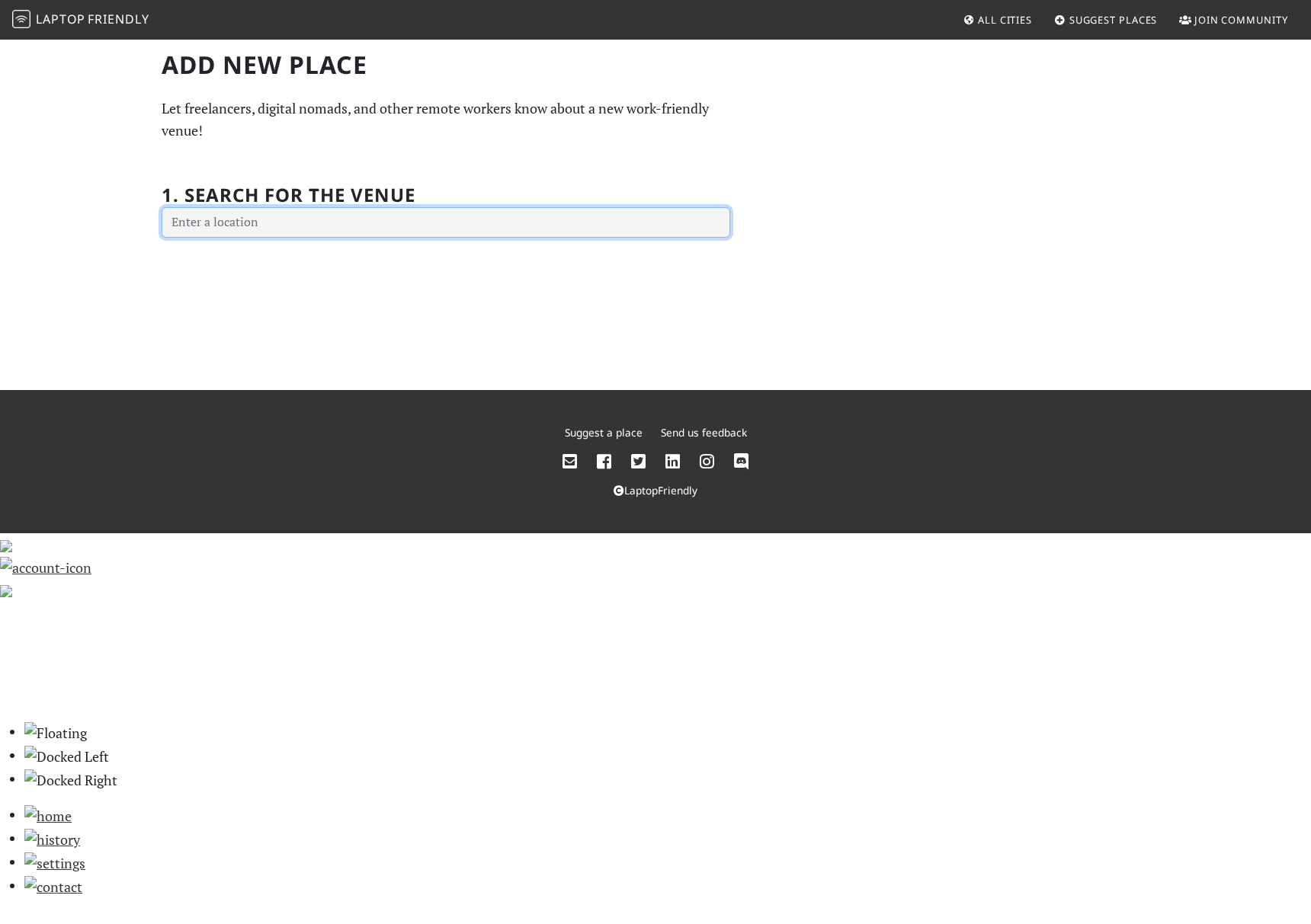
click at [250, 226] on input "text" at bounding box center [446, 222] width 569 height 30
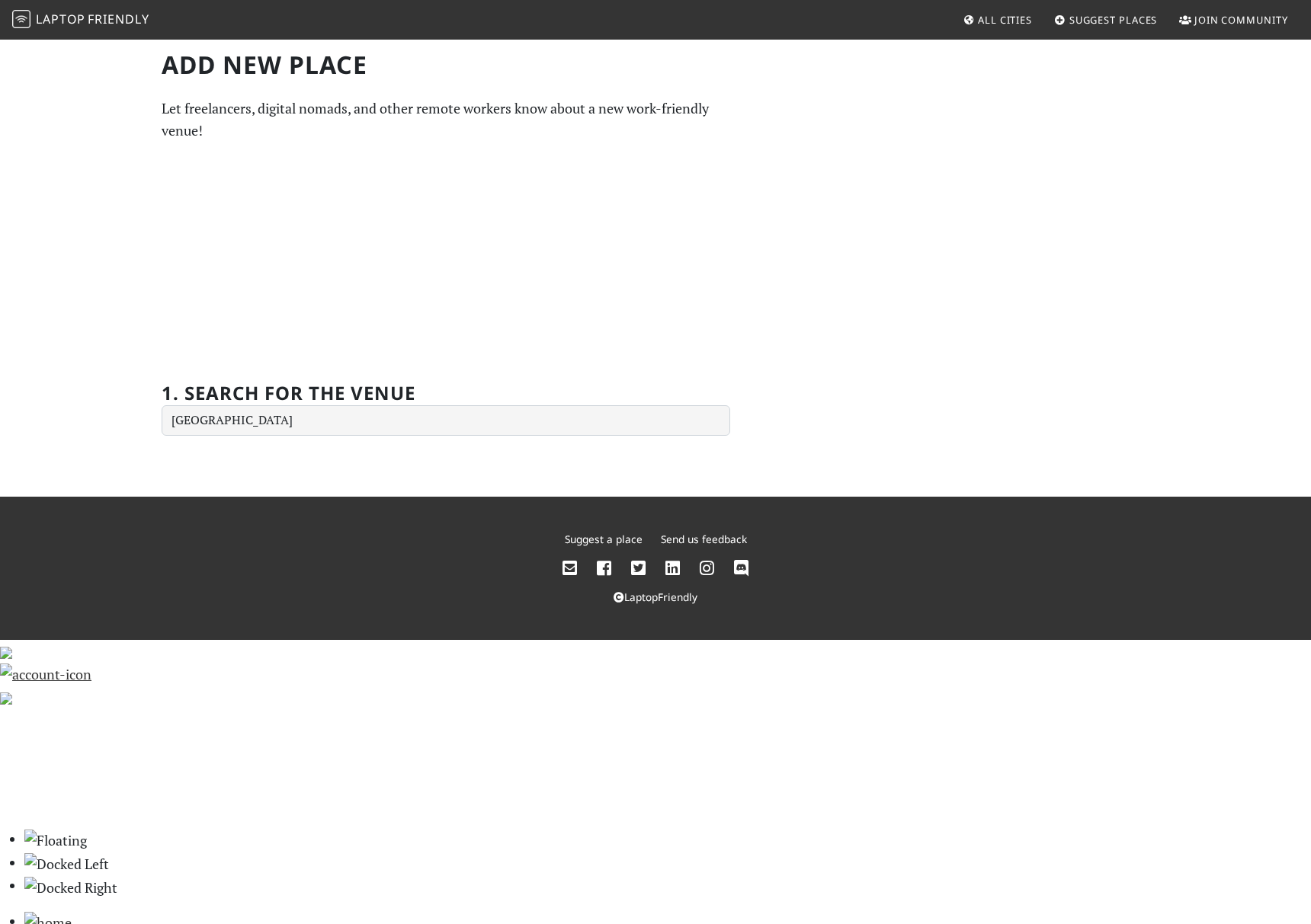
click at [273, 474] on div "Add new Place Let freelancers, digital nomads, and other remote workers know ab…" at bounding box center [656, 267] width 1311 height 459
click at [247, 439] on div "Add new Place Let freelancers, digital nomads, and other remote workers know ab…" at bounding box center [656, 267] width 1311 height 459
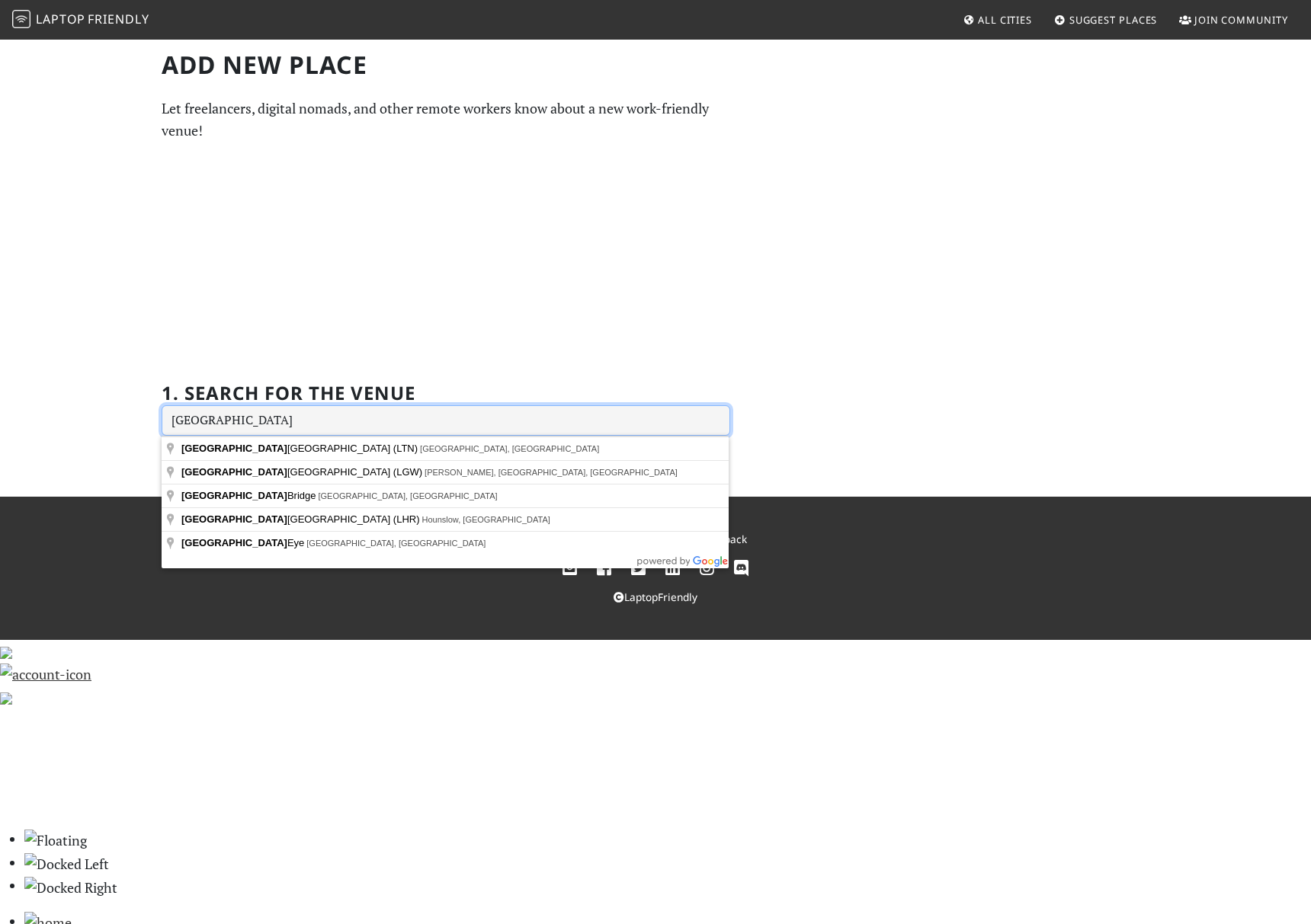
click at [253, 430] on input "[GEOGRAPHIC_DATA]" at bounding box center [446, 420] width 569 height 30
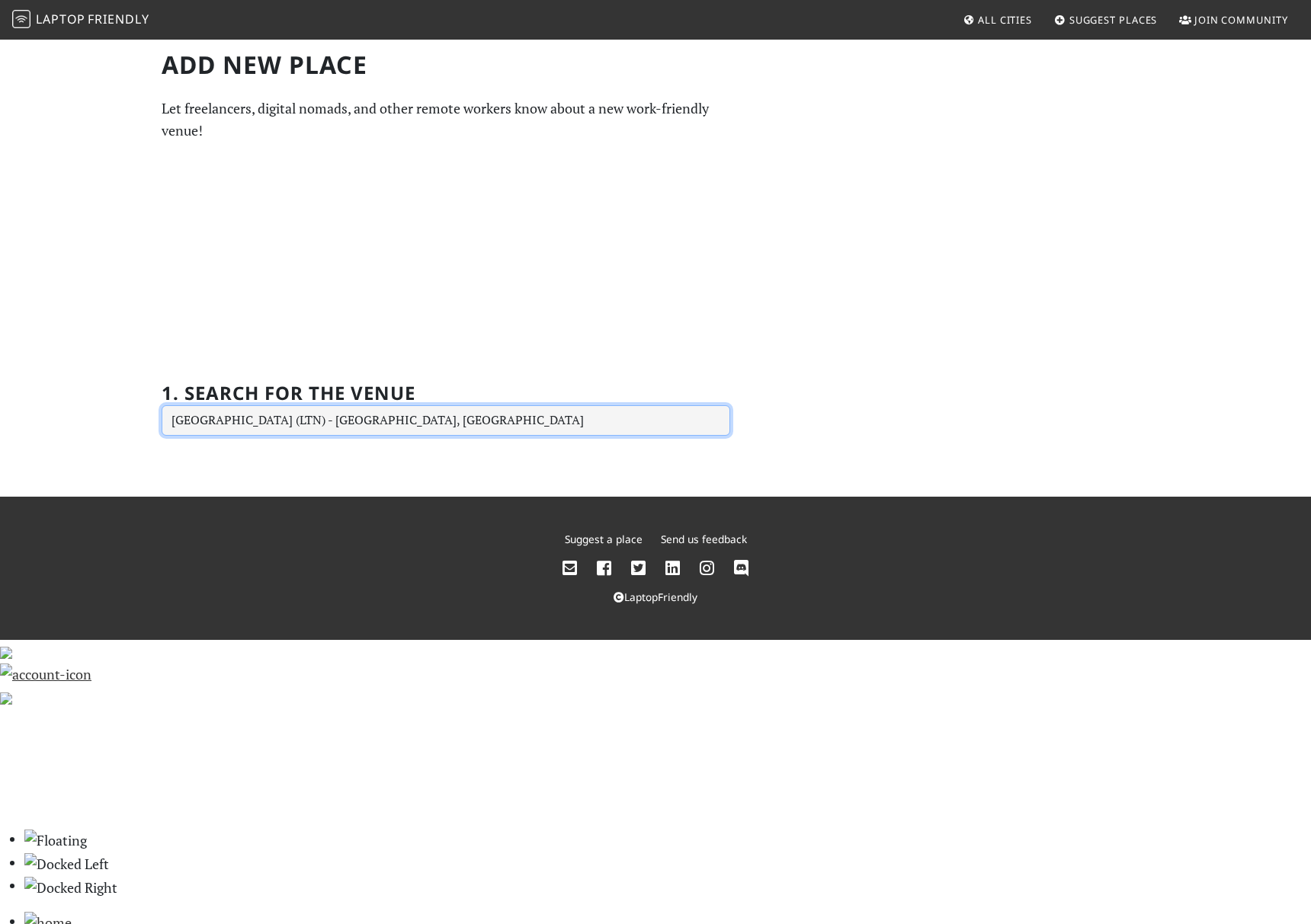
type input "London Luton Airport (LTN), Airport Way, Luton LU2 9LY, UK"
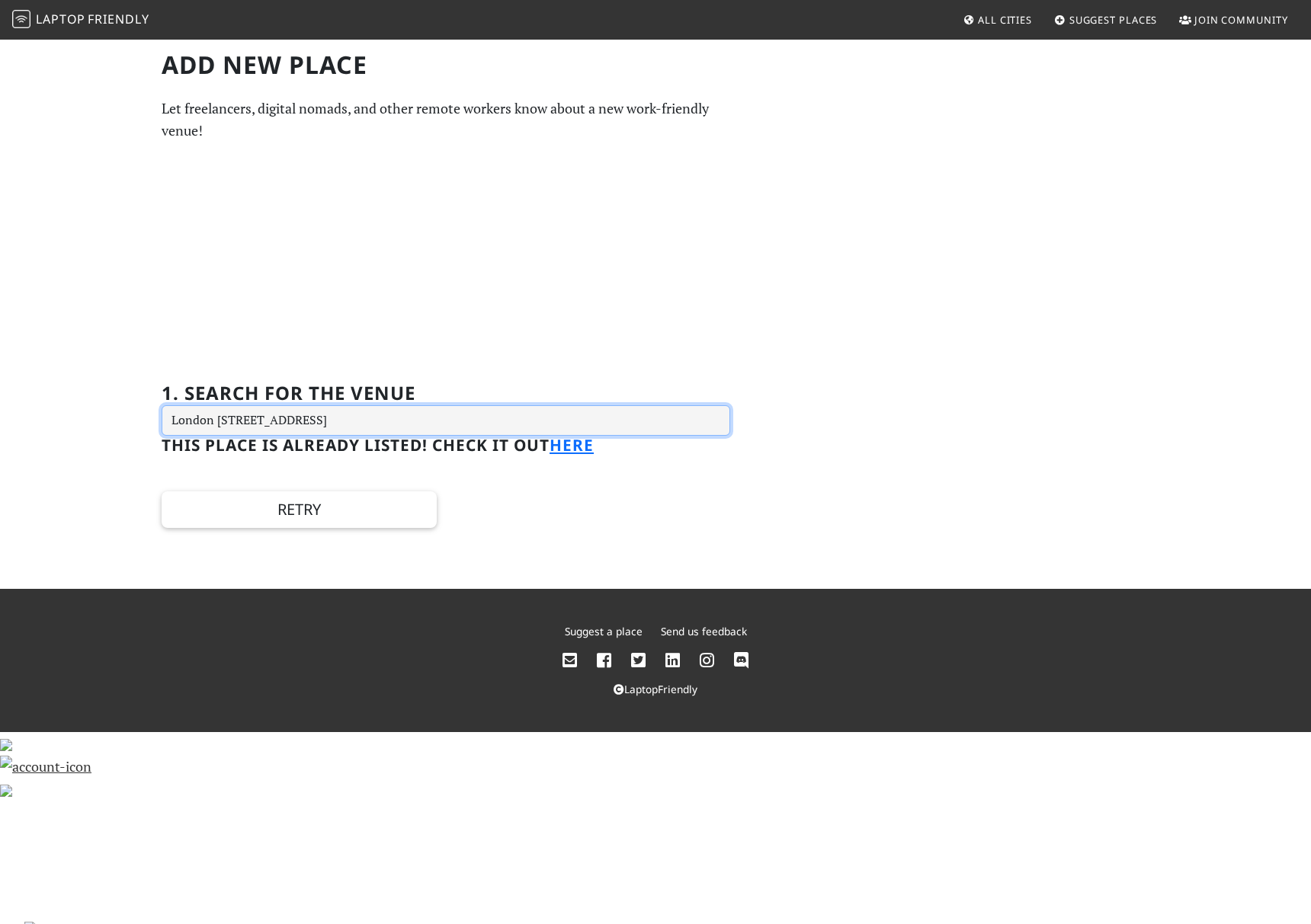
drag, startPoint x: 519, startPoint y: 425, endPoint x: -61, endPoint y: 400, distance: 580.5
click at [0, 400] on html "Laptop Friendly All Cities Suggest Places Join Community Add new Place Let free…" at bounding box center [656, 462] width 1311 height 924
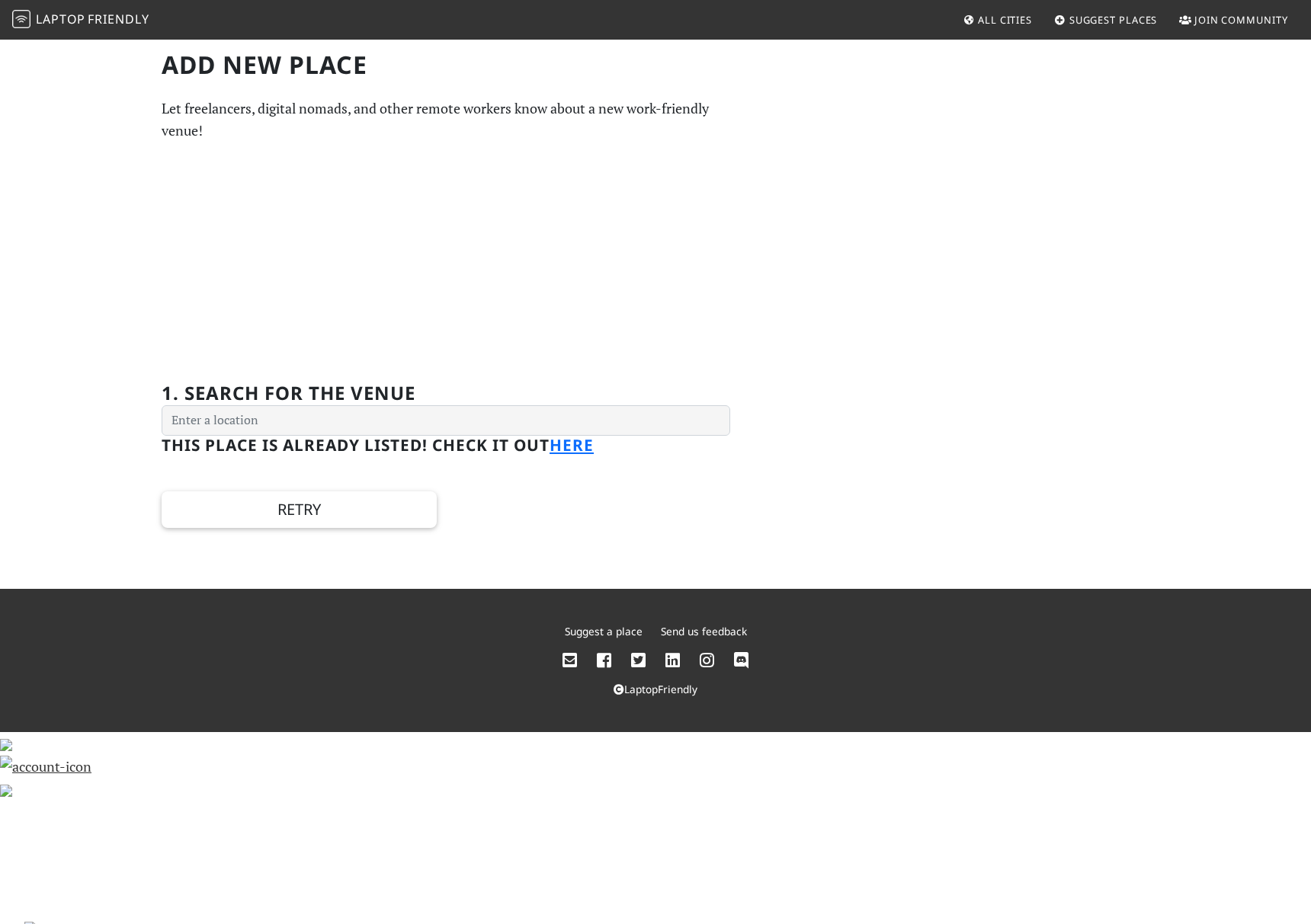
click at [986, 19] on span "All Cities" at bounding box center [1004, 19] width 54 height 14
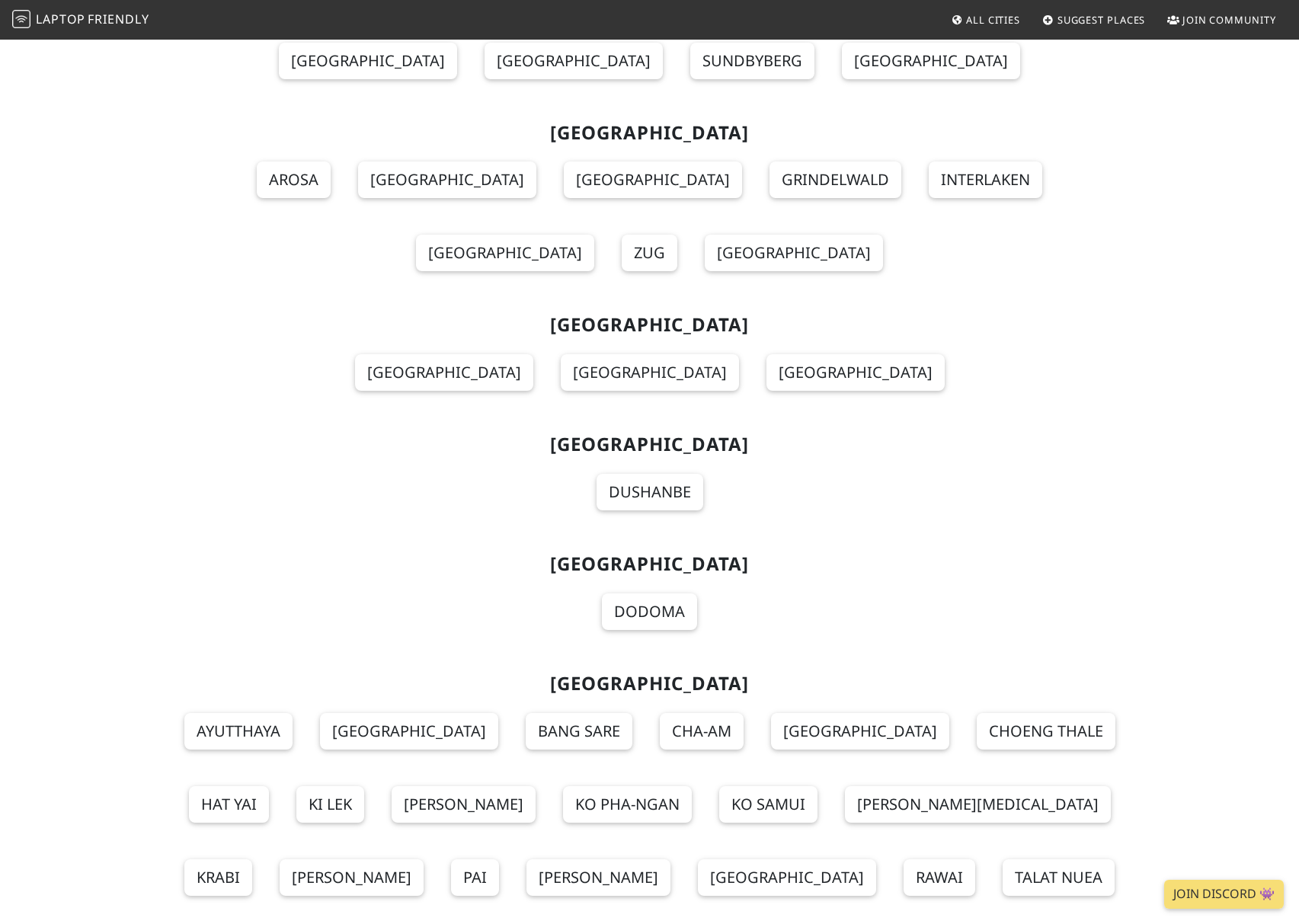
scroll to position [16174, 0]
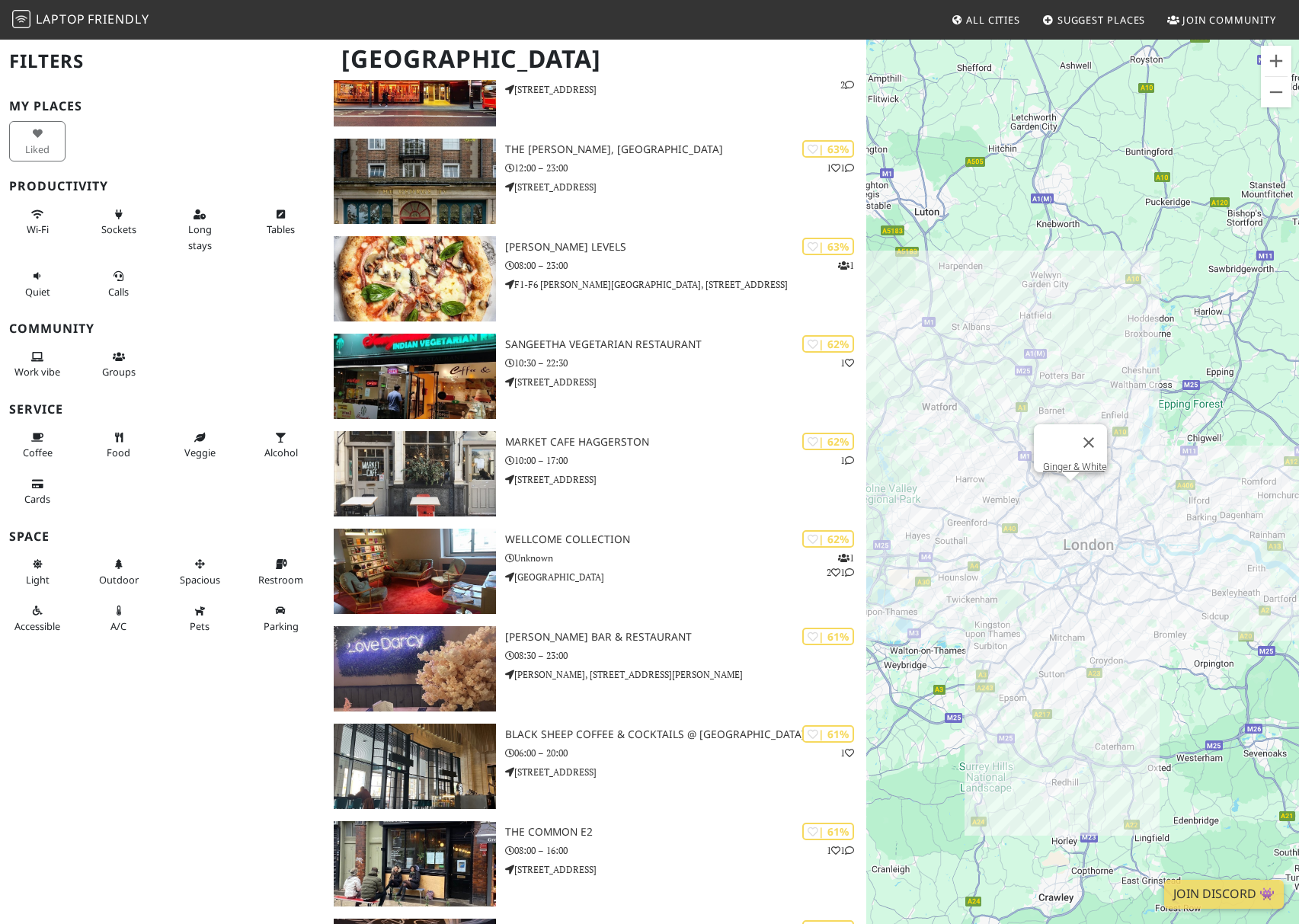
scroll to position [16800, 0]
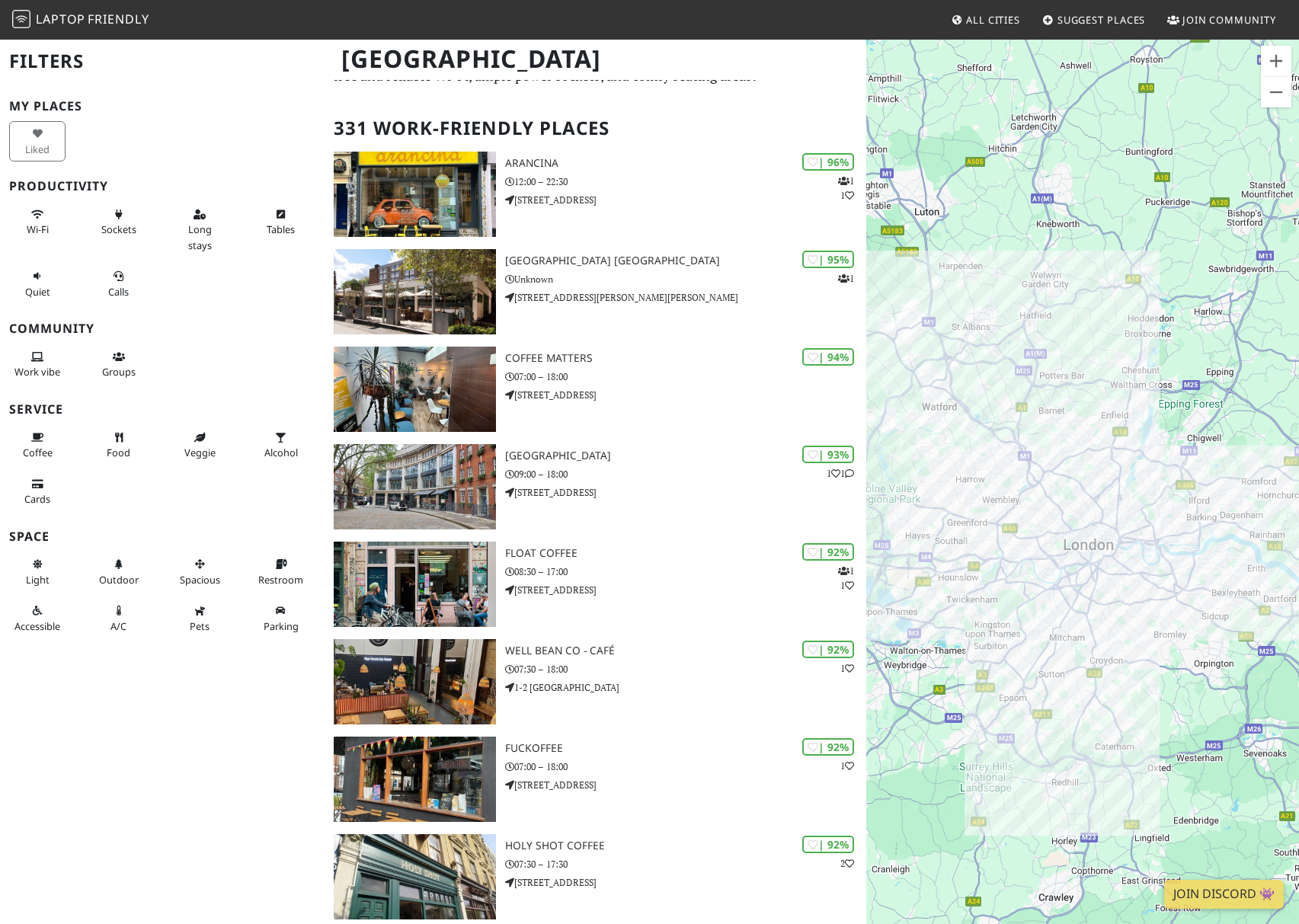
scroll to position [59, 0]
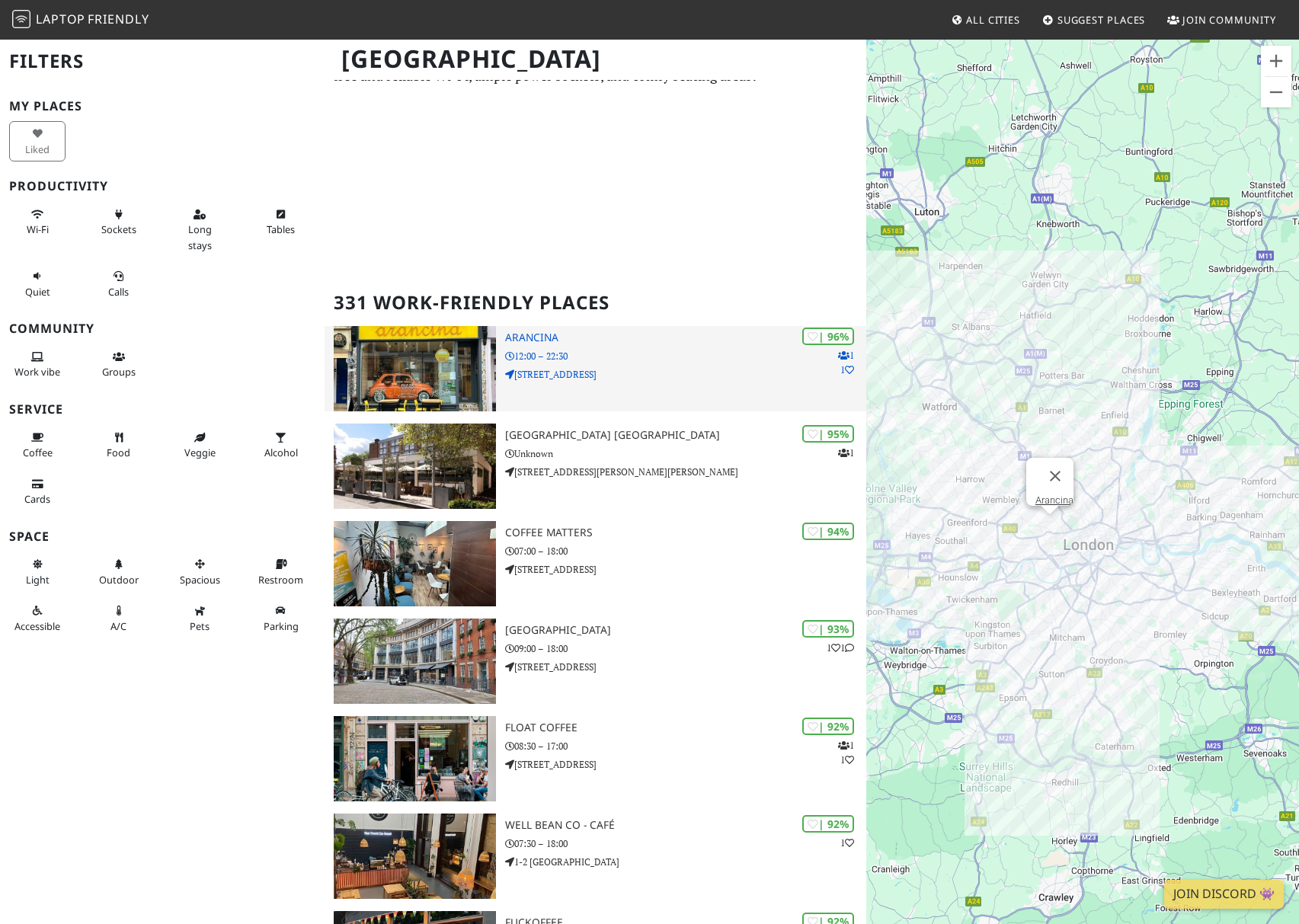
click at [542, 330] on div "| 96% 1 1 Arancina 12:00 – 22:30 19 Pembridge Road" at bounding box center [685, 368] width 361 height 85
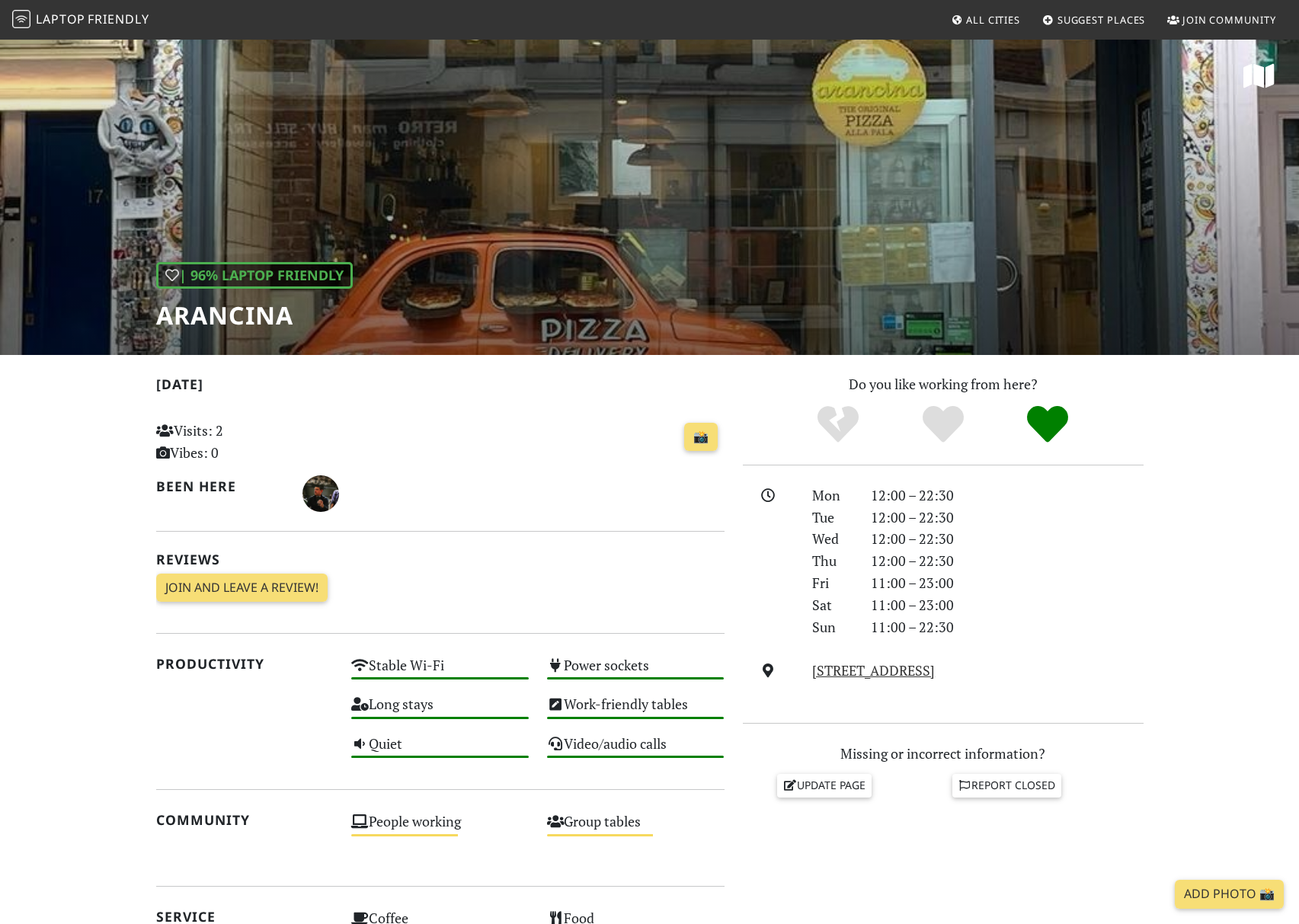
click at [256, 318] on h1 "Arancina" at bounding box center [254, 315] width 197 height 29
click at [255, 318] on h1 "Arancina" at bounding box center [254, 315] width 197 height 29
copy h1 "Arancina"
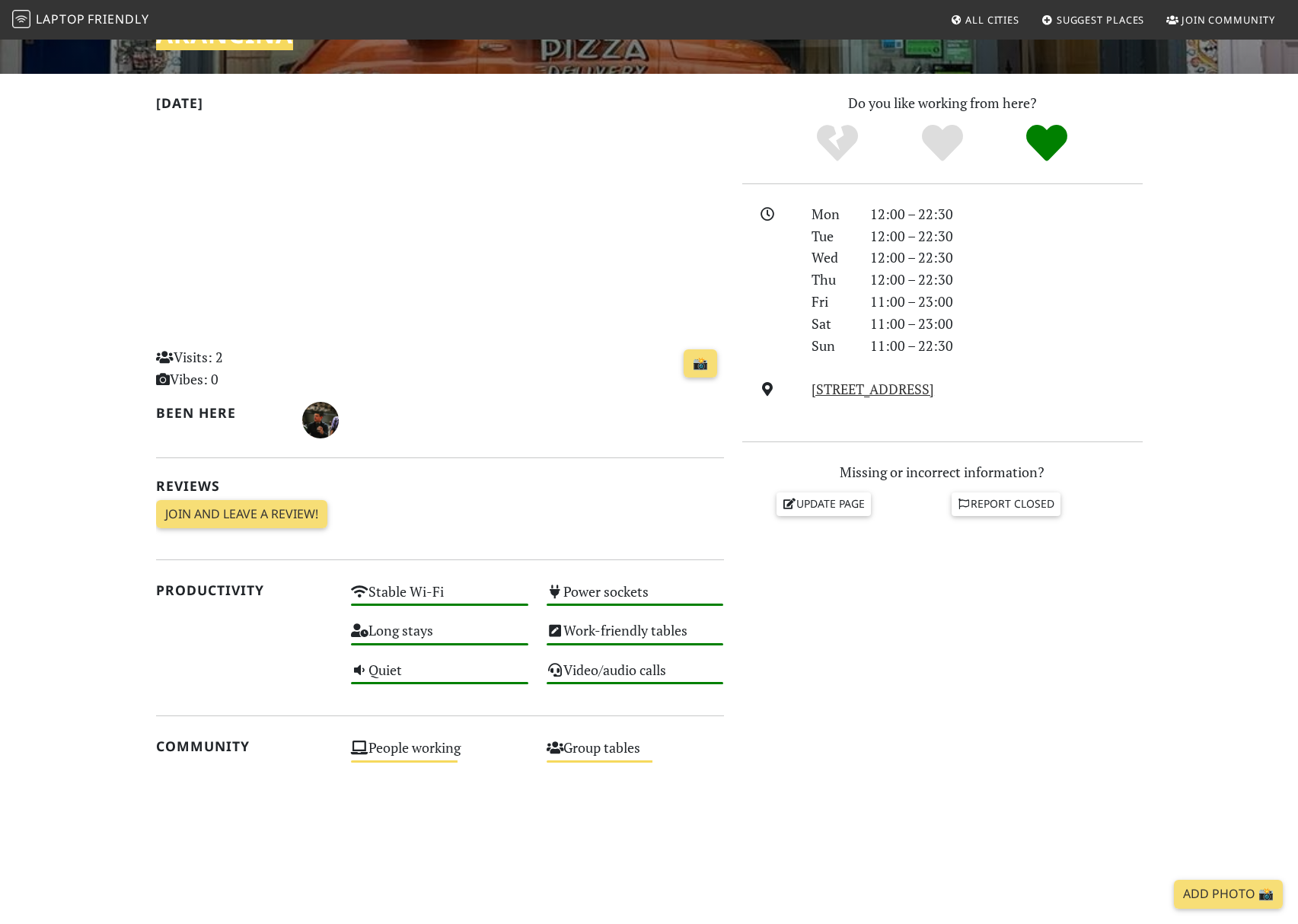
scroll to position [75, 0]
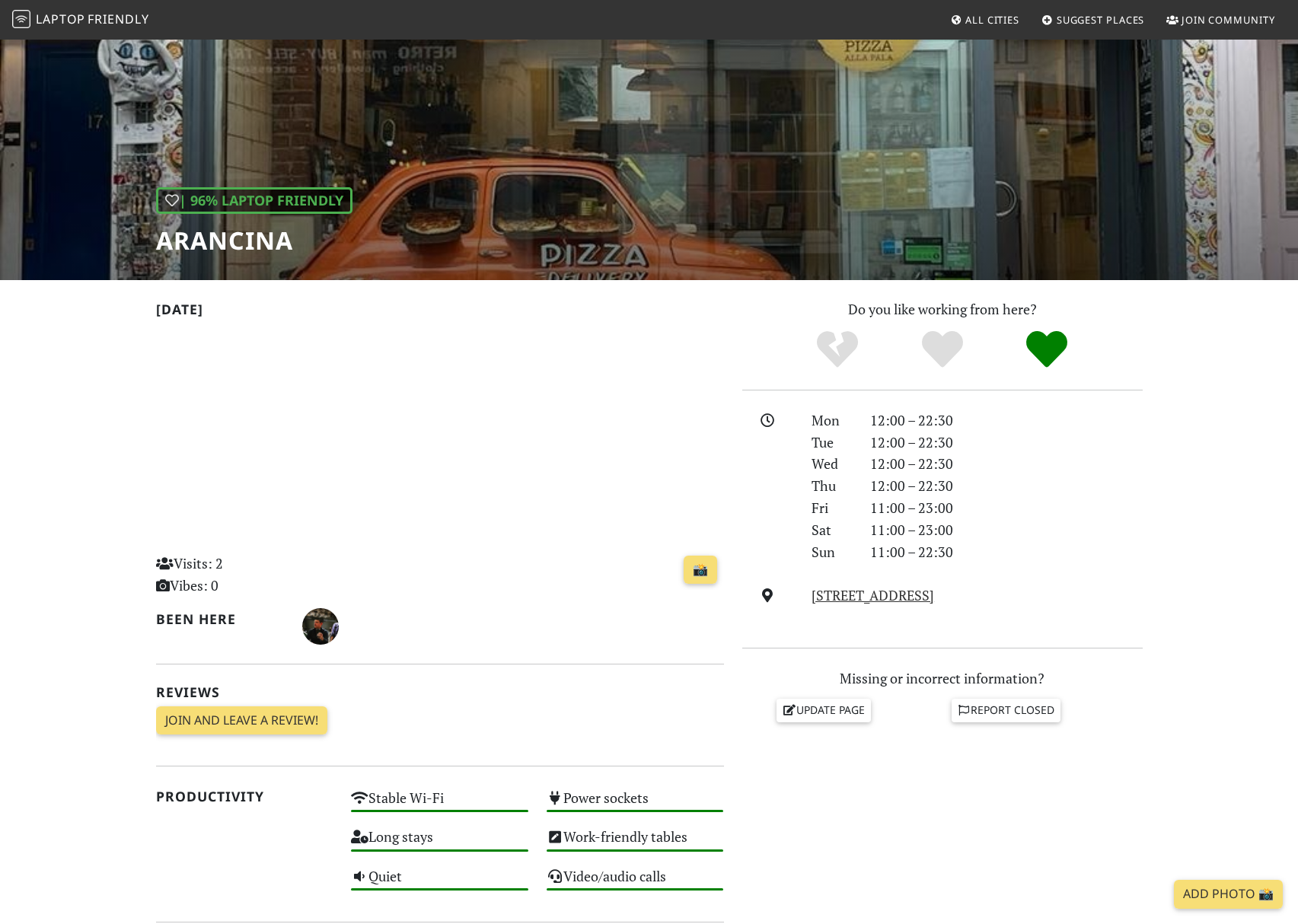
click at [770, 101] on div "| 96% Laptop Friendly Arancina" at bounding box center [649, 121] width 1298 height 316
click at [754, 113] on div "| 96% Laptop Friendly Arancina" at bounding box center [649, 121] width 1298 height 316
click at [709, 569] on link "📸" at bounding box center [700, 570] width 33 height 29
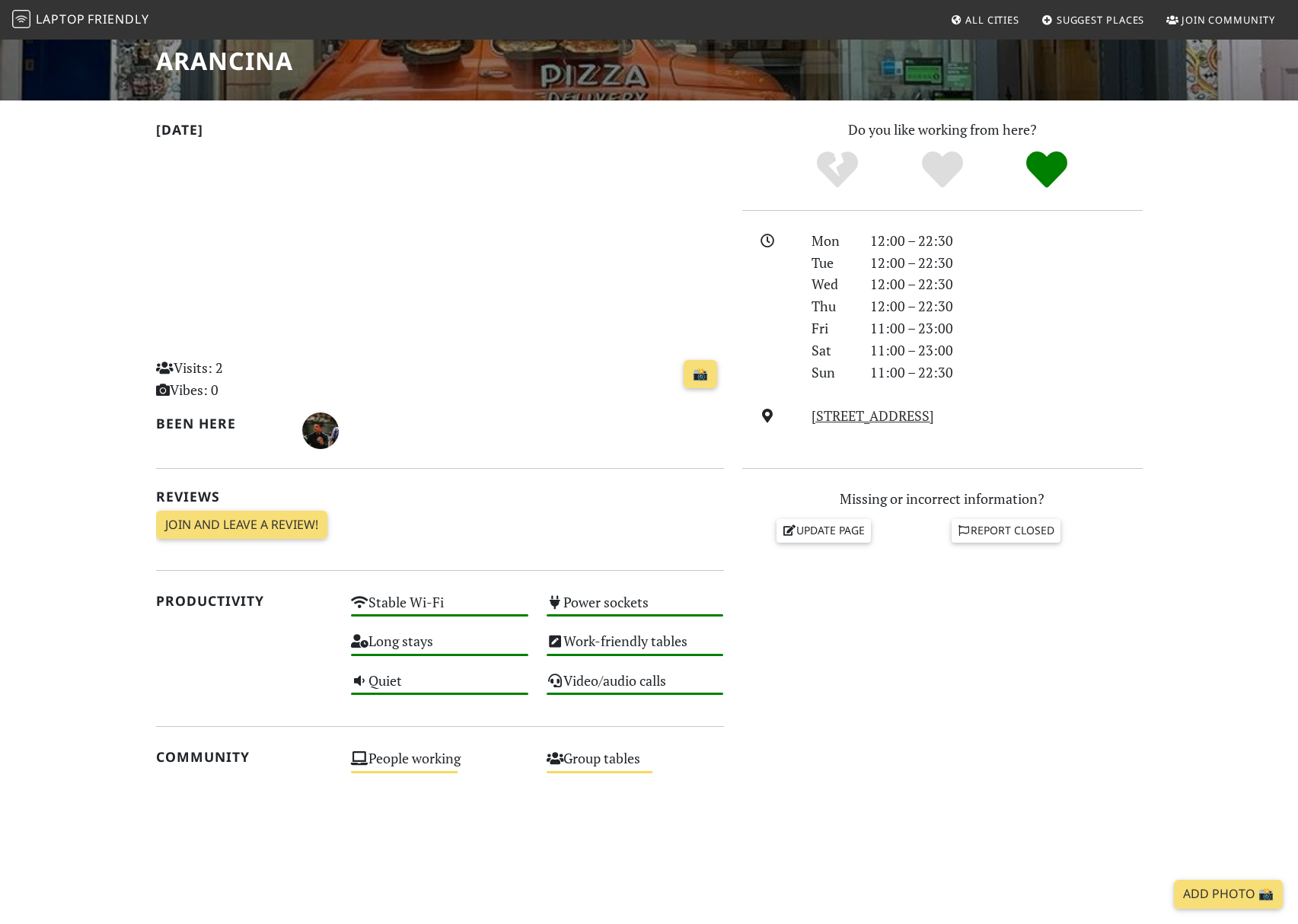
scroll to position [245, 0]
